Goal: Task Accomplishment & Management: Use online tool/utility

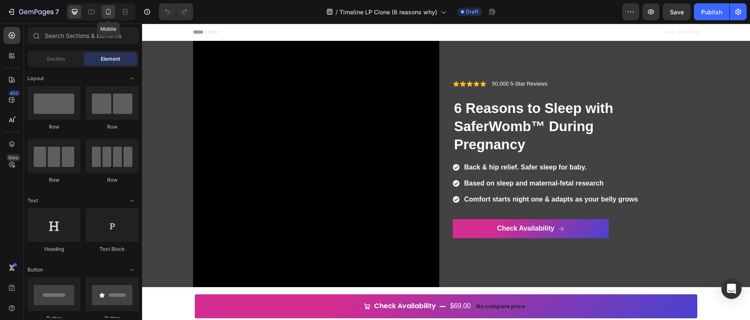
click at [109, 13] on icon at bounding box center [108, 12] width 5 height 6
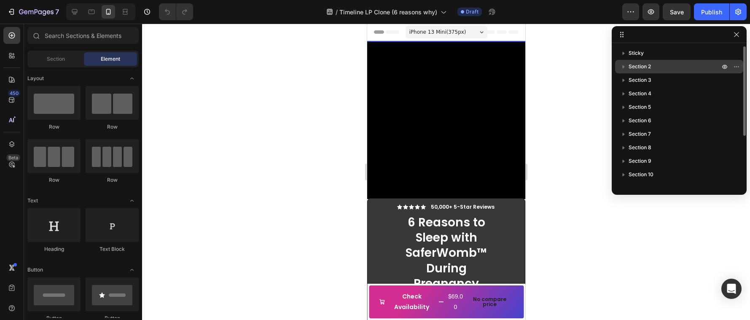
click at [626, 67] on icon "button" at bounding box center [624, 66] width 8 height 8
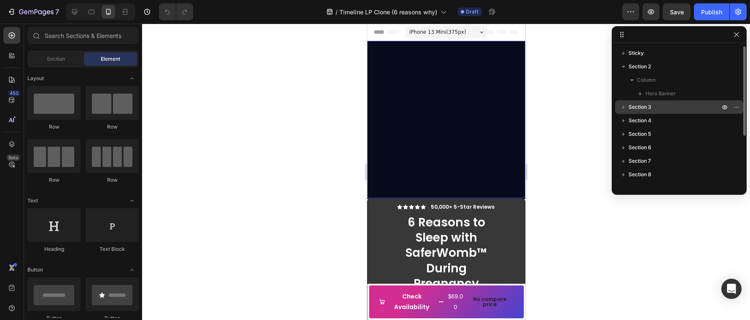
click at [623, 108] on icon "button" at bounding box center [624, 107] width 2 height 3
click at [659, 132] on span "Video" at bounding box center [653, 134] width 14 height 8
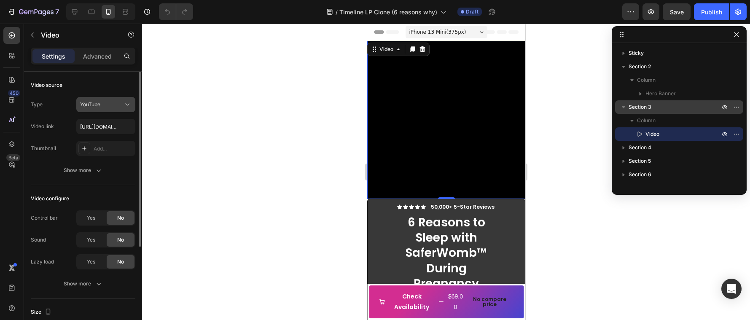
click at [106, 109] on button "YouTube" at bounding box center [105, 104] width 59 height 15
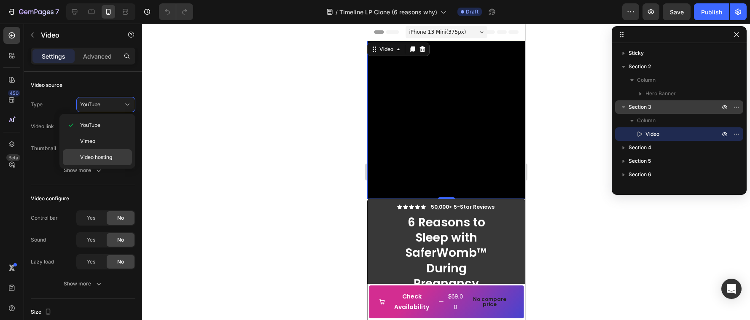
click at [103, 152] on div "Video hosting" at bounding box center [97, 157] width 69 height 16
type input "https://cdn.shopify.com/videos/c/o/v/3dc5d77459094b478a474412b407a179.mp4"
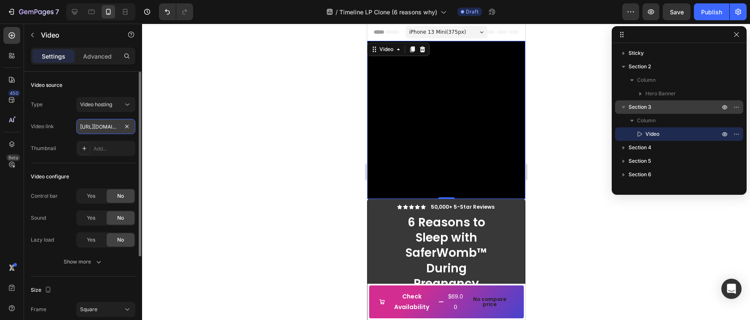
click at [103, 124] on input "https://cdn.shopify.com/videos/c/o/v/3dc5d77459094b478a474412b407a179.mp4" at bounding box center [105, 126] width 59 height 15
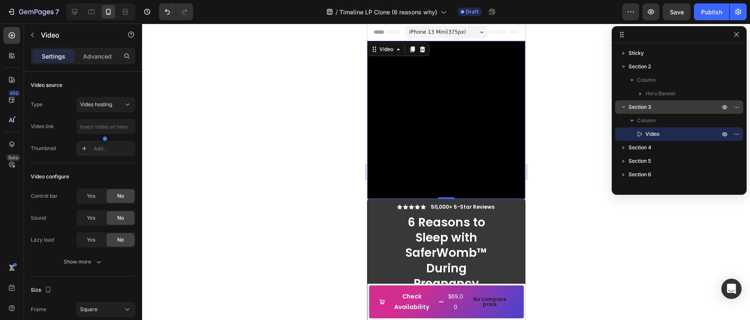
click at [543, 139] on div at bounding box center [446, 172] width 608 height 297
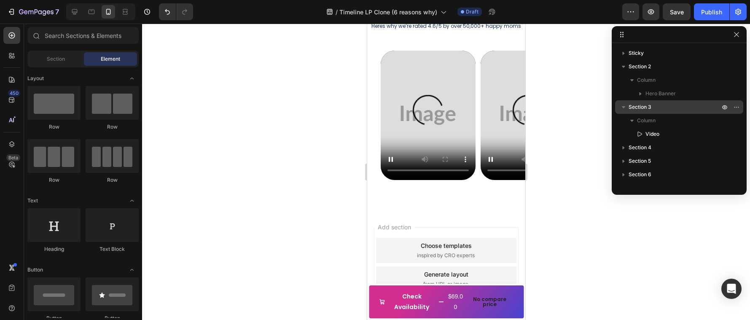
scroll to position [3035, 0]
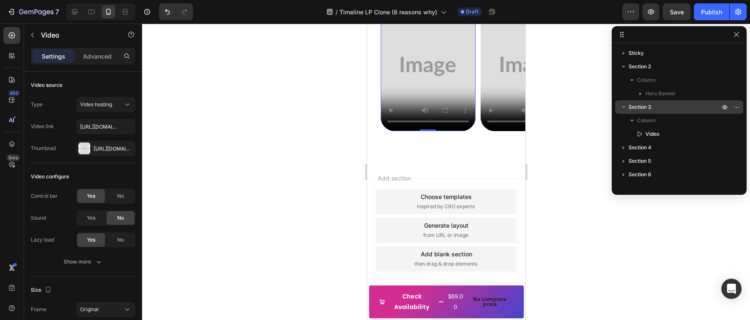
click at [436, 131] on video at bounding box center [427, 66] width 95 height 129
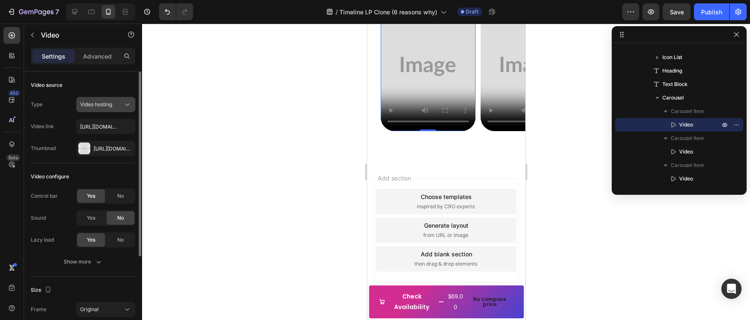
click at [105, 106] on span "Video hosting" at bounding box center [96, 104] width 32 height 6
click at [58, 142] on div "Thumbnail Https://placehold.Co/512x698?Text=Image" at bounding box center [83, 148] width 105 height 15
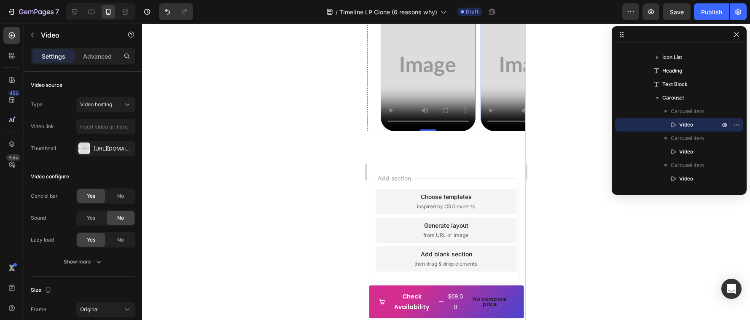
click at [496, 131] on video at bounding box center [527, 66] width 95 height 129
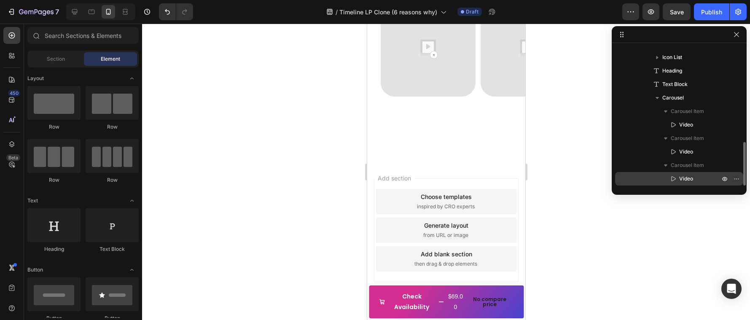
click at [680, 178] on span "Video" at bounding box center [687, 179] width 14 height 8
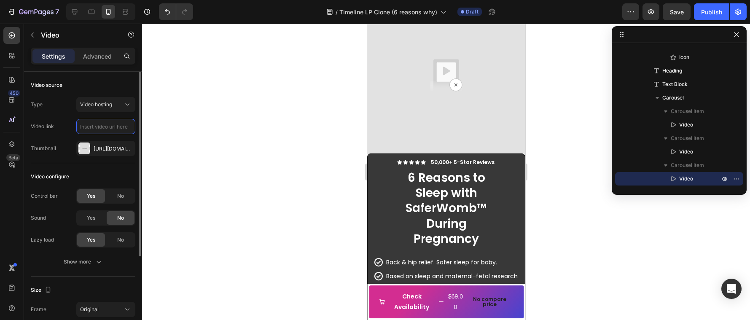
scroll to position [51, 0]
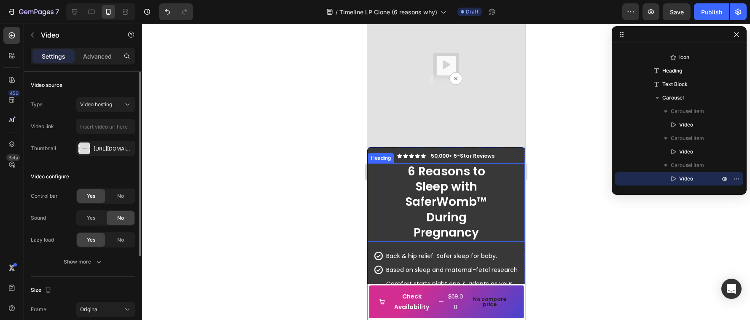
click at [446, 195] on h2 "6 Reasons to Sleep with SaferWomb™ During Pregnancy" at bounding box center [446, 202] width 108 height 78
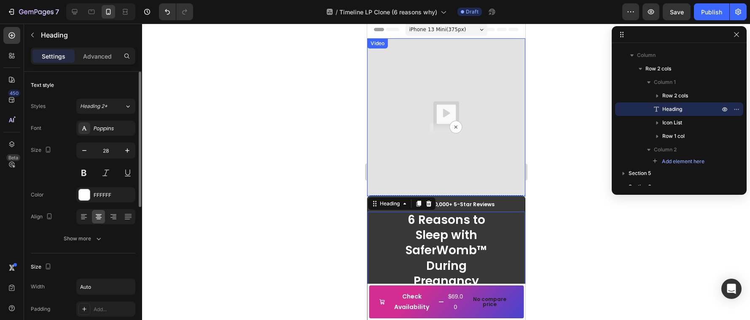
scroll to position [0, 0]
